Goal: Check status: Check status

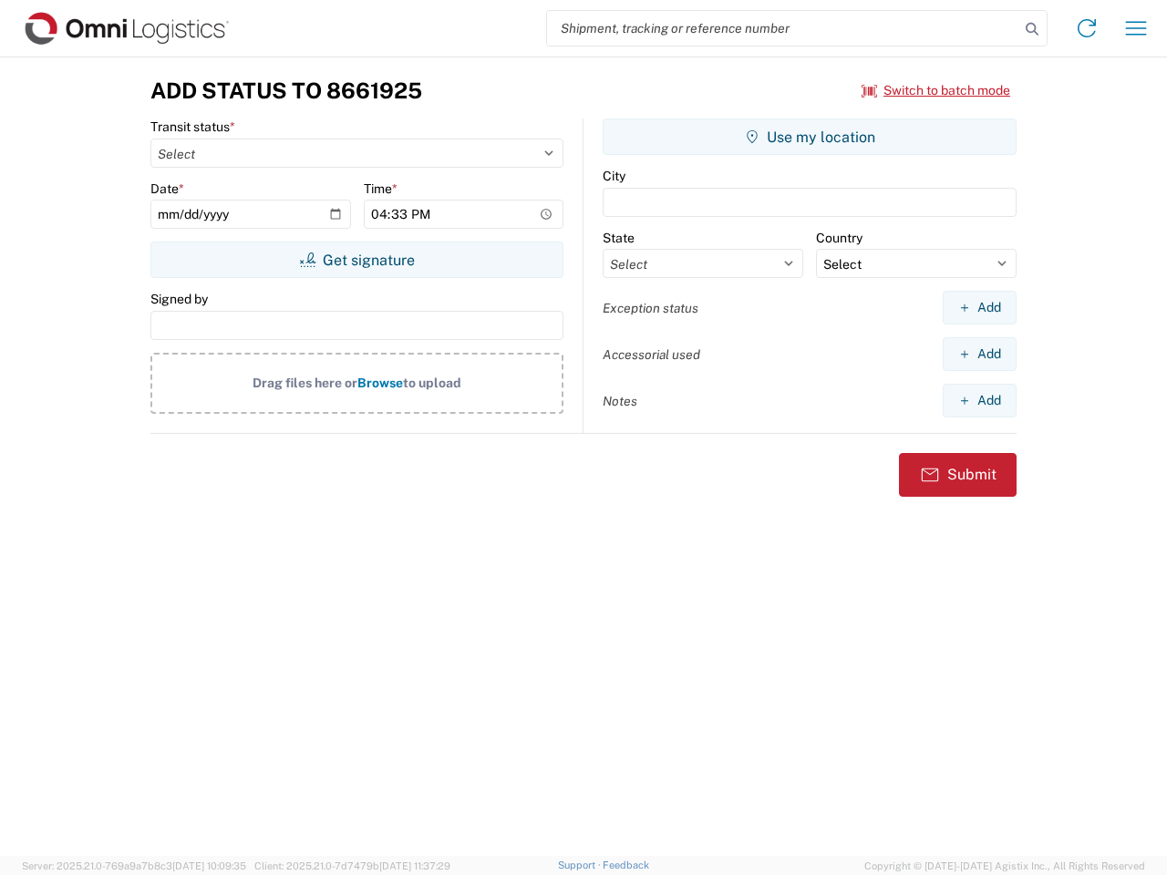
click at [783, 28] on input "search" at bounding box center [783, 28] width 472 height 35
click at [1032, 29] on icon at bounding box center [1032, 29] width 26 height 26
click at [1086, 28] on icon at bounding box center [1086, 28] width 29 height 29
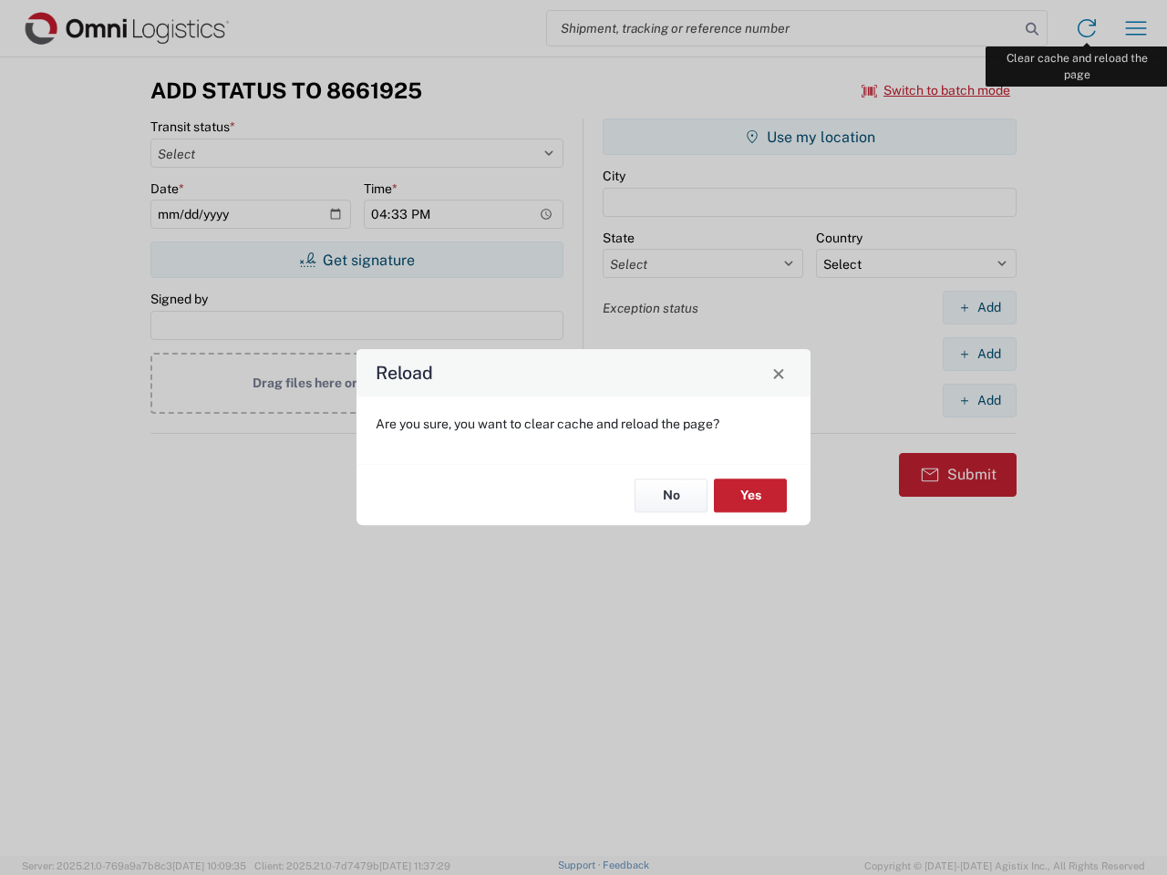
click at [1136, 28] on div "Reload Are you sure, you want to clear cache and reload the page? No Yes" at bounding box center [583, 437] width 1167 height 875
click at [936, 90] on div "Reload Are you sure, you want to clear cache and reload the page? No Yes" at bounding box center [583, 437] width 1167 height 875
click at [356, 260] on div "Reload Are you sure, you want to clear cache and reload the page? No Yes" at bounding box center [583, 437] width 1167 height 875
click at [809, 137] on div "Reload Are you sure, you want to clear cache and reload the page? No Yes" at bounding box center [583, 437] width 1167 height 875
click at [979, 307] on div "Reload Are you sure, you want to clear cache and reload the page? No Yes" at bounding box center [583, 437] width 1167 height 875
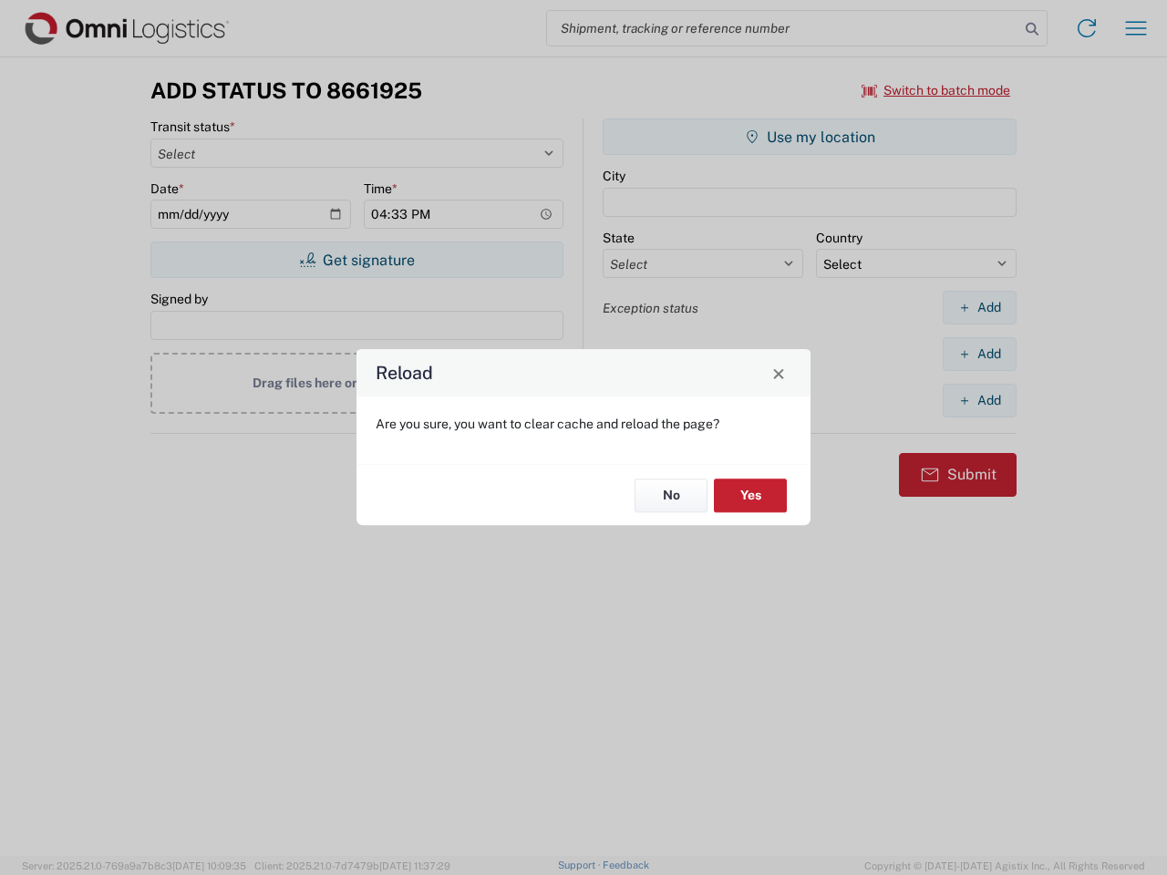
click at [979, 354] on div "Reload Are you sure, you want to clear cache and reload the page? No Yes" at bounding box center [583, 437] width 1167 height 875
click at [979, 400] on div "Reload Are you sure, you want to clear cache and reload the page? No Yes" at bounding box center [583, 437] width 1167 height 875
